Goal: Find specific page/section: Find specific page/section

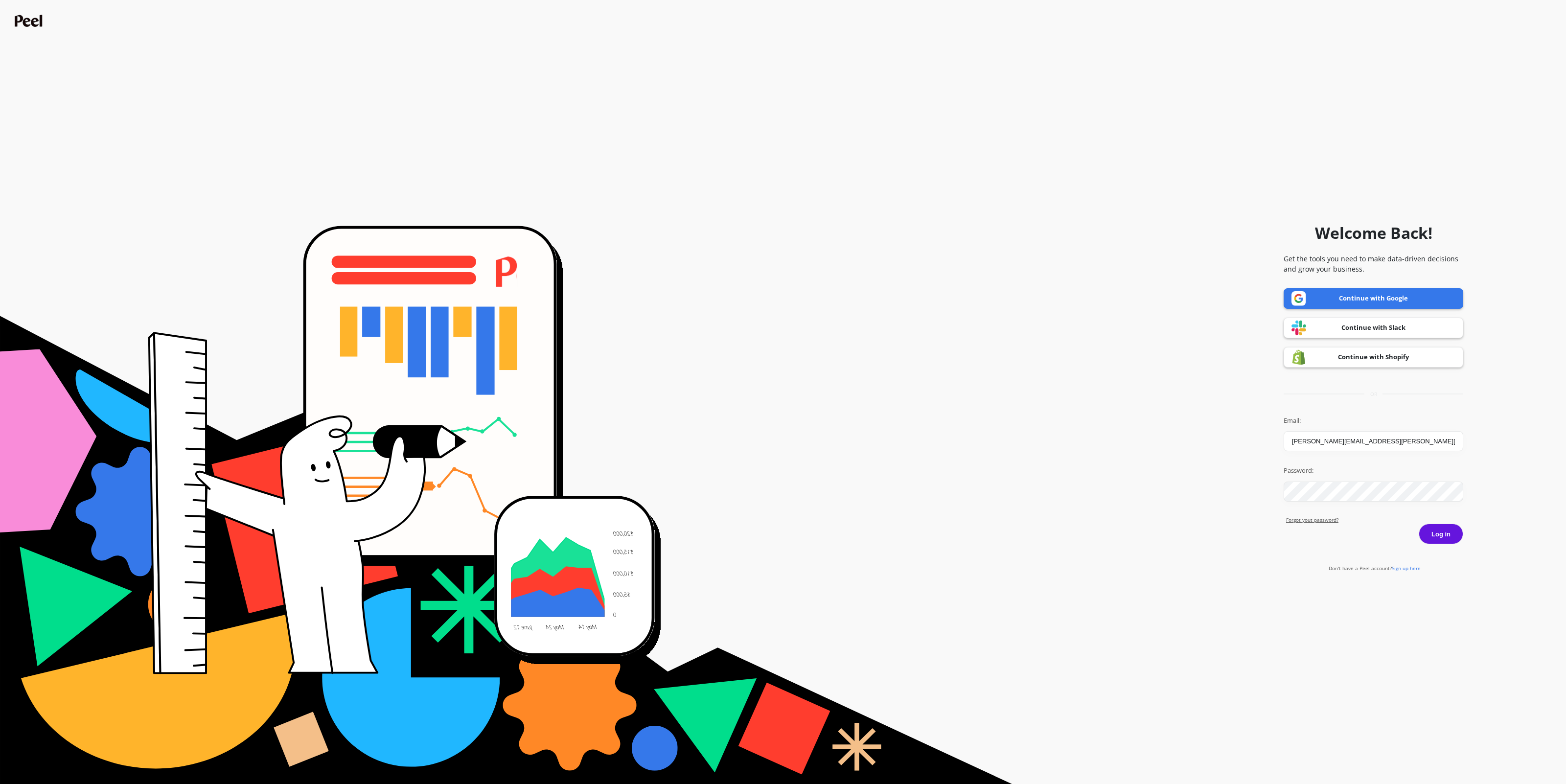
click at [1423, 301] on link "Continue with Google" at bounding box center [1373, 298] width 179 height 21
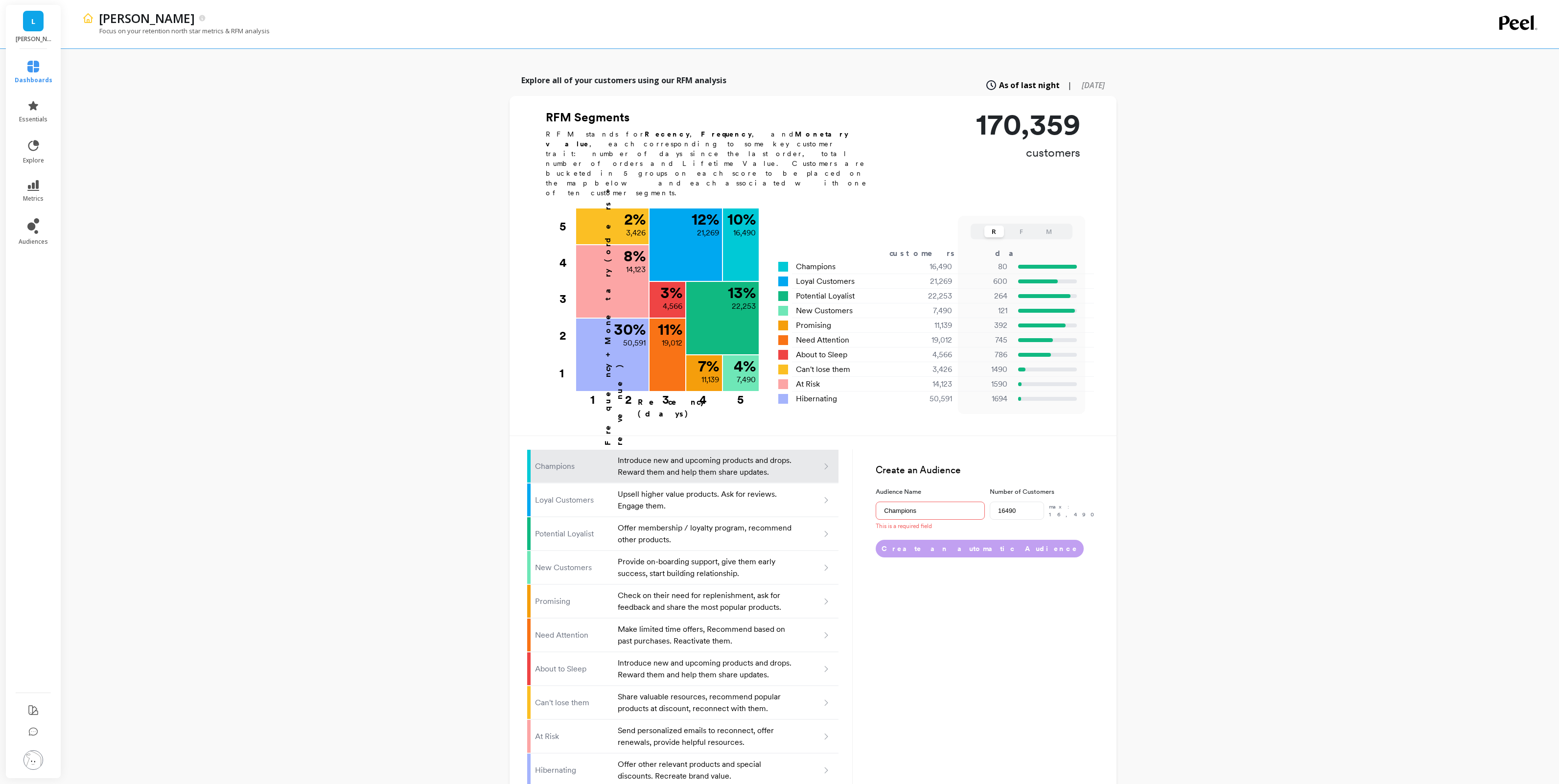
scroll to position [122, 0]
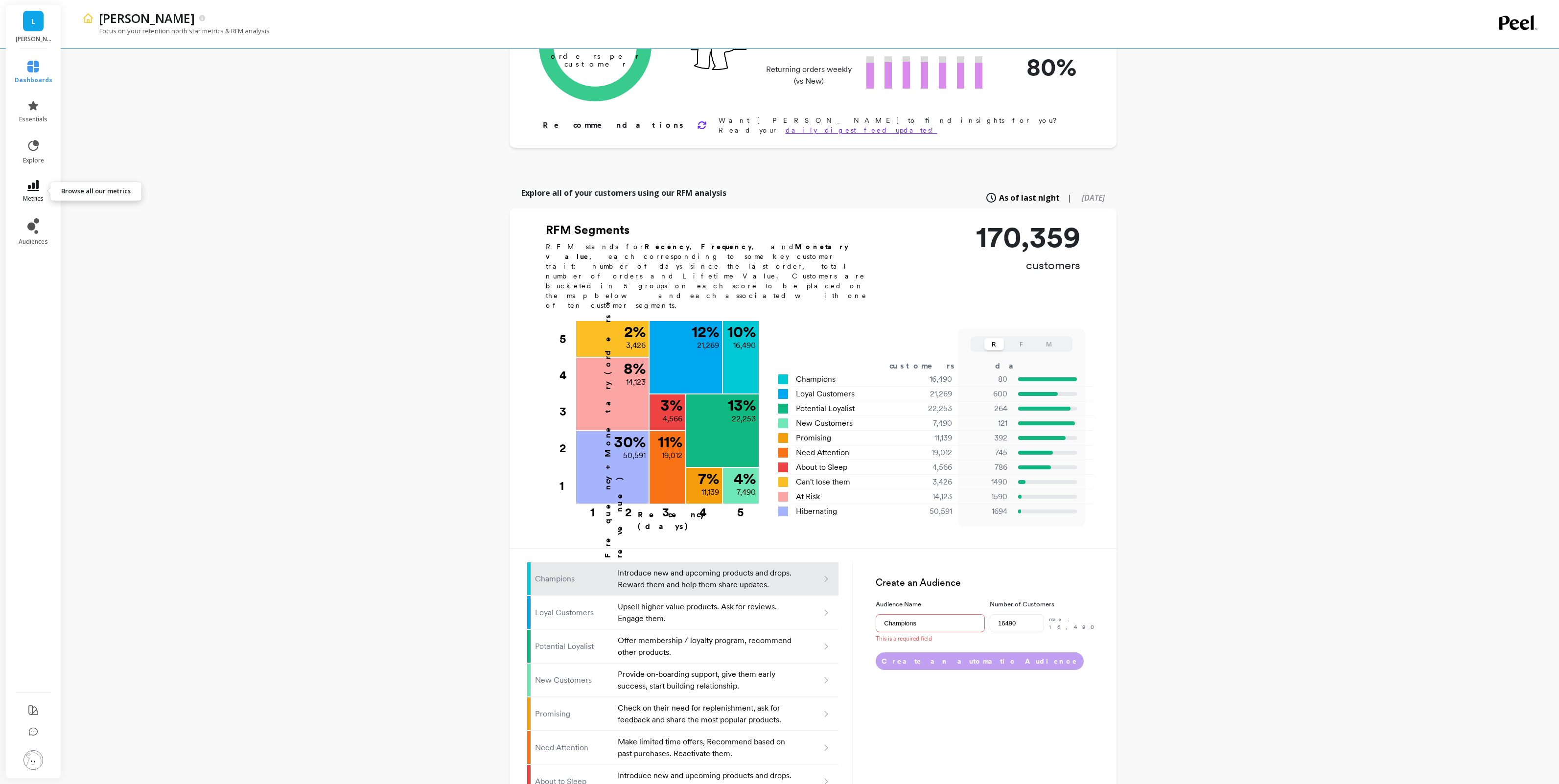
click at [36, 190] on icon at bounding box center [33, 185] width 12 height 11
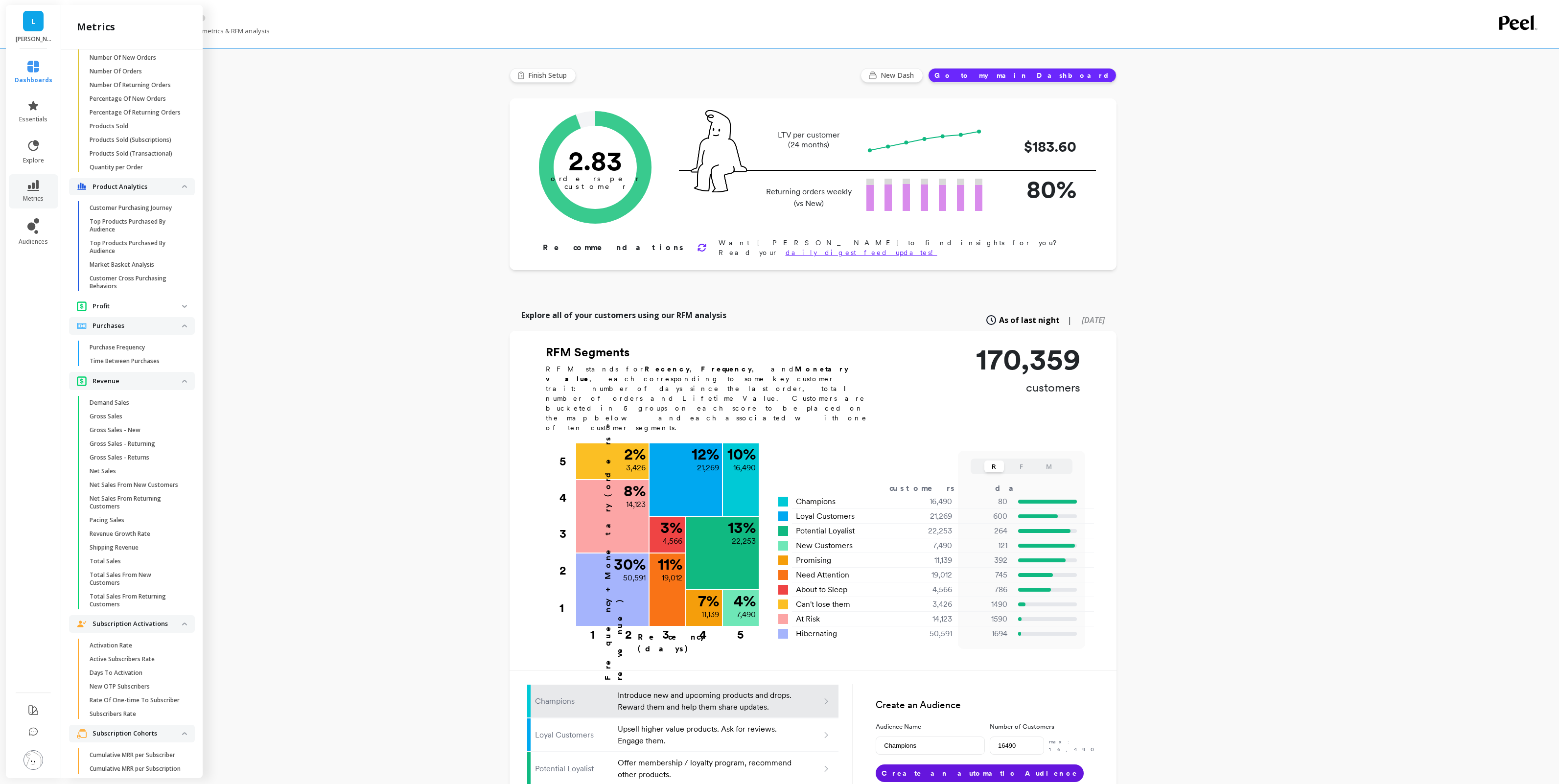
scroll to position [1374, 0]
click at [111, 353] on p "Top Products Purchased By Audience" at bounding box center [136, 345] width 94 height 16
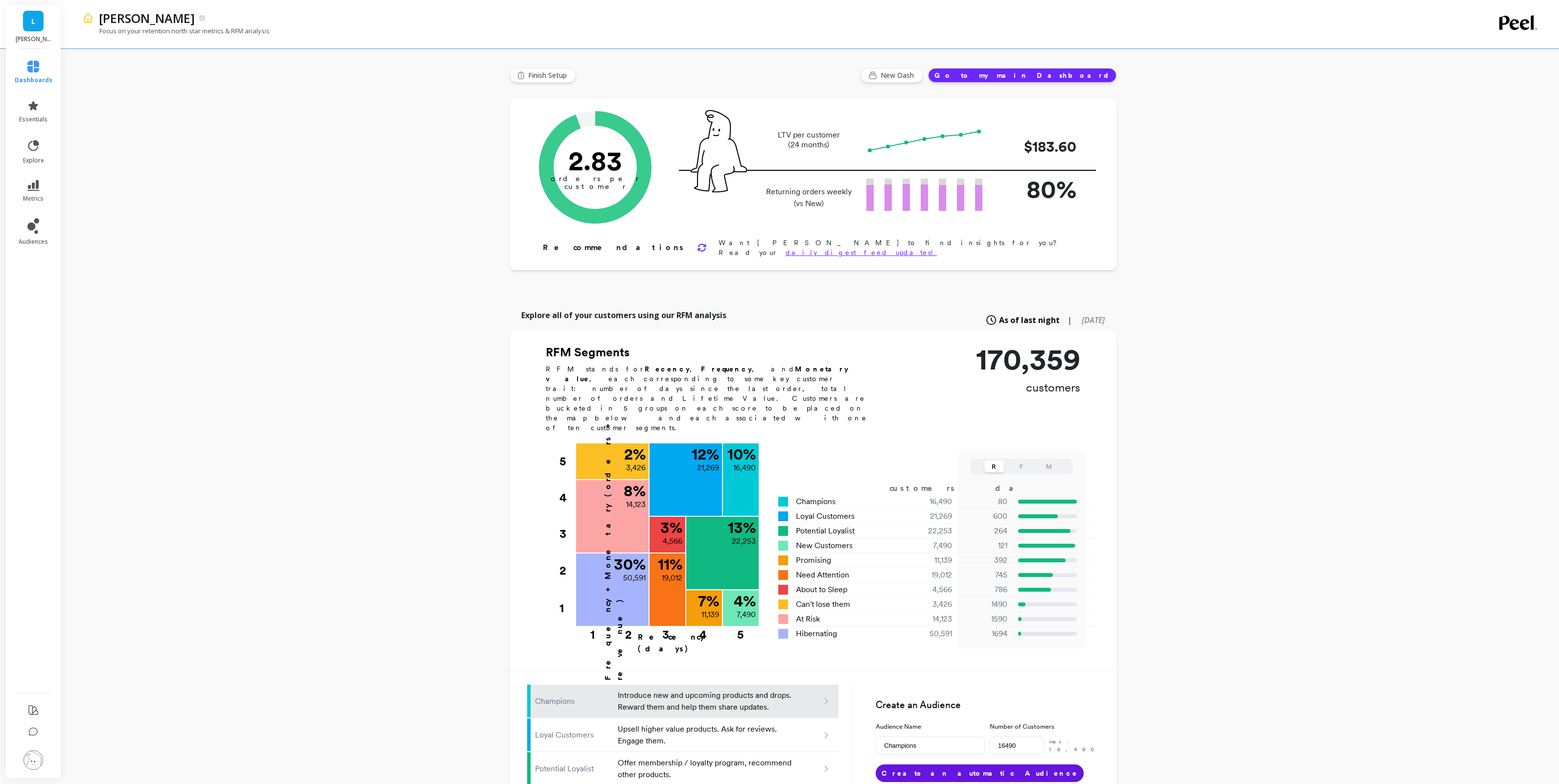
scroll to position [0, 0]
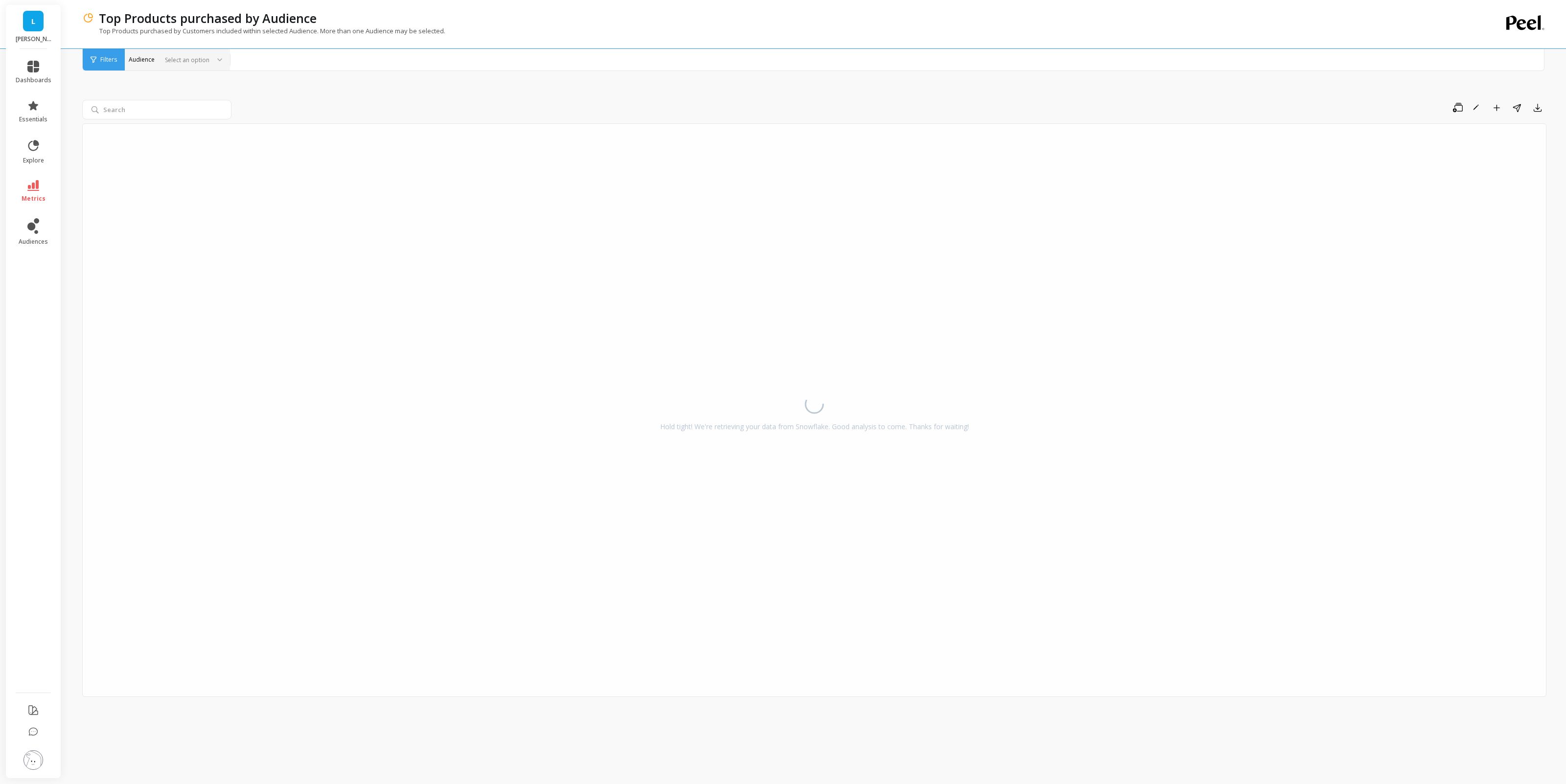
click at [184, 52] on div "Select an option" at bounding box center [177, 59] width 105 height 21
click at [655, 237] on div "Hold tight! We're retrieving your data from Snowflake. Good analysis to come. T…" at bounding box center [814, 410] width 1464 height 573
